Goal: Find specific page/section: Find specific page/section

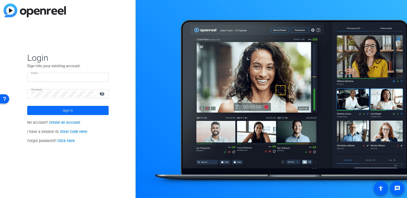
type input "[PERSON_NAME][EMAIL_ADDRESS][PERSON_NAME][DOMAIN_NAME]"
click at [79, 111] on span at bounding box center [67, 110] width 81 height 12
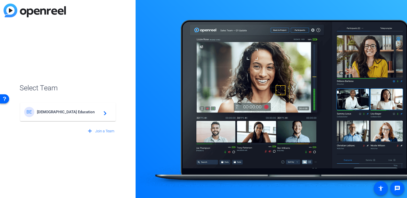
click at [78, 110] on span "[DEMOGRAPHIC_DATA] Education" at bounding box center [69, 112] width 64 height 5
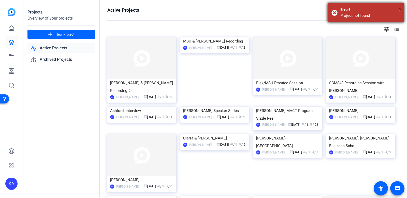
click at [399, 9] on span "×" at bounding box center [400, 9] width 3 height 6
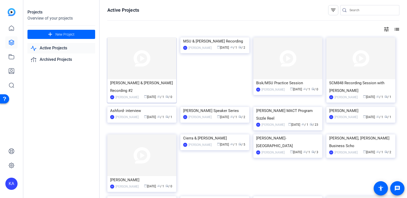
click at [128, 76] on img at bounding box center [141, 58] width 69 height 42
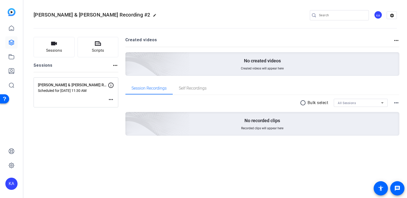
click at [111, 102] on mat-icon "more_horiz" at bounding box center [111, 99] width 6 height 6
click at [126, 96] on div at bounding box center [203, 99] width 407 height 198
